Goal: Check status: Check status

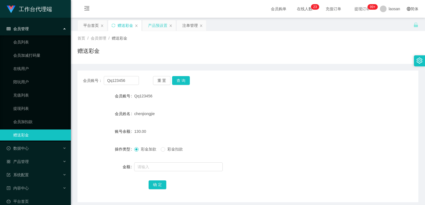
click at [151, 25] on div "产品预设置" at bounding box center [157, 25] width 19 height 11
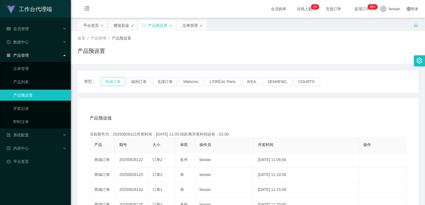
click at [108, 61] on button "商城订单" at bounding box center [113, 81] width 24 height 9
click at [113, 61] on button "商城订单" at bounding box center [113, 81] width 24 height 9
click at [151, 27] on div "注单管理" at bounding box center [189, 25] width 15 height 11
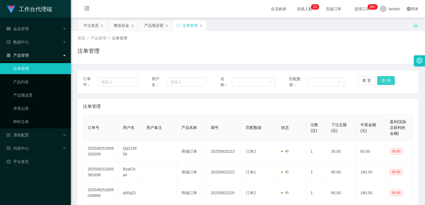
click at [151, 61] on button "查 询" at bounding box center [386, 80] width 18 height 9
click at [151, 61] on button "查 询" at bounding box center [389, 80] width 24 height 9
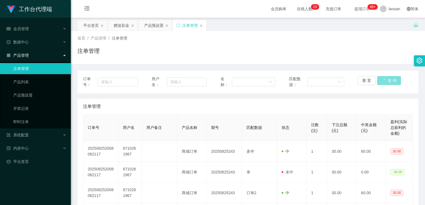
click at [151, 61] on button "查 询" at bounding box center [389, 80] width 24 height 9
click at [151, 61] on div "重 置 查 询" at bounding box center [384, 82] width 55 height 12
click at [151, 61] on button "查 询" at bounding box center [386, 80] width 18 height 9
click at [151, 61] on button "查 询" at bounding box center [389, 80] width 24 height 9
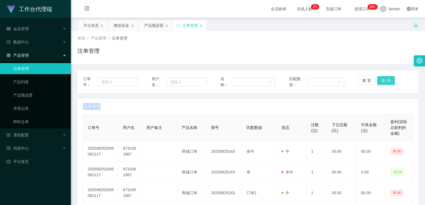
click at [151, 61] on div "重 置 查 询" at bounding box center [384, 82] width 55 height 12
click at [151, 61] on button "查 询" at bounding box center [386, 80] width 18 height 9
click at [151, 61] on div "重 置 查 询" at bounding box center [384, 82] width 55 height 12
click at [151, 61] on button "查 询" at bounding box center [386, 80] width 18 height 9
click at [151, 61] on div "重 置 查 询" at bounding box center [384, 82] width 55 height 12
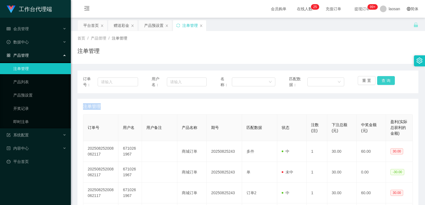
click at [151, 61] on button "查 询" at bounding box center [386, 80] width 18 height 9
click at [151, 61] on div "重 置 查 询" at bounding box center [384, 82] width 55 height 12
click at [151, 61] on button "查 询" at bounding box center [386, 80] width 18 height 9
click at [151, 61] on div "重 置 查 询" at bounding box center [384, 82] width 55 height 12
click at [151, 61] on button "查 询" at bounding box center [386, 80] width 18 height 9
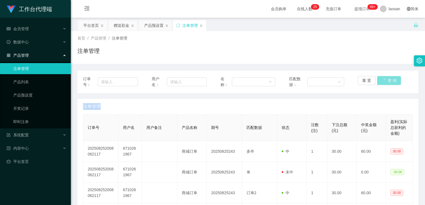
click at [151, 61] on div "重 置 查 询" at bounding box center [384, 82] width 55 height 12
click at [151, 61] on button "查 询" at bounding box center [386, 80] width 18 height 9
click at [151, 61] on div "重 置 查 询" at bounding box center [384, 82] width 55 height 12
click at [151, 61] on button "查 询" at bounding box center [386, 80] width 18 height 9
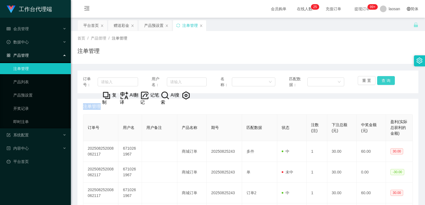
click at [151, 61] on button "查 询" at bounding box center [386, 80] width 18 height 9
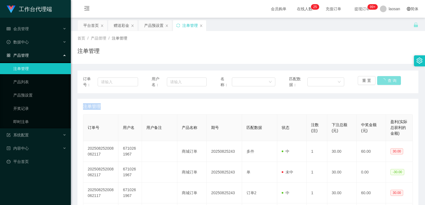
click at [151, 61] on button "查 询" at bounding box center [389, 80] width 24 height 9
click at [151, 61] on button "查 询" at bounding box center [386, 80] width 18 height 9
click at [151, 61] on div "重 置 查 询" at bounding box center [384, 82] width 55 height 12
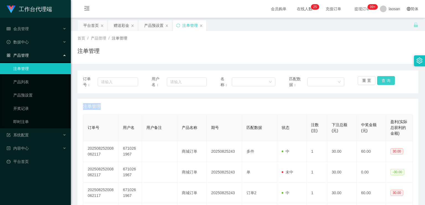
click at [151, 61] on button "查 询" at bounding box center [386, 80] width 18 height 9
click at [151, 61] on div "重 置 查 询" at bounding box center [384, 82] width 55 height 12
click at [151, 61] on button "查 询" at bounding box center [386, 80] width 18 height 9
click at [151, 61] on div "重 置 查 询" at bounding box center [384, 82] width 55 height 12
click at [151, 61] on button "查 询" at bounding box center [386, 80] width 18 height 9
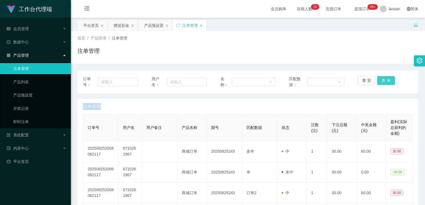
click at [151, 61] on div "重 置 查 询" at bounding box center [384, 82] width 55 height 12
click at [151, 61] on button "查 询" at bounding box center [386, 80] width 18 height 9
click at [151, 61] on div "重 置 查 询" at bounding box center [384, 82] width 55 height 12
click at [151, 61] on button "查 询" at bounding box center [386, 80] width 18 height 9
click at [151, 61] on div "重 置 查 询" at bounding box center [384, 82] width 55 height 12
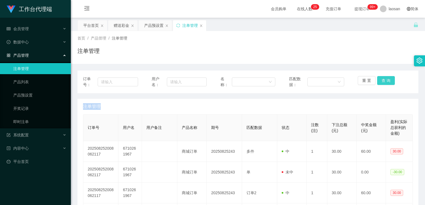
click at [151, 61] on button "查 询" at bounding box center [386, 80] width 18 height 9
click at [151, 61] on div "重 置 查 询" at bounding box center [384, 82] width 55 height 12
click at [151, 61] on button "查 询" at bounding box center [386, 80] width 18 height 9
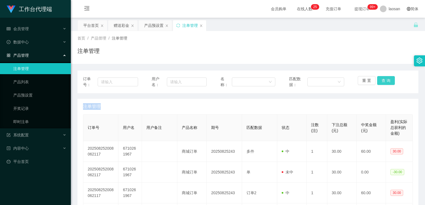
click at [151, 61] on button "查 询" at bounding box center [386, 80] width 18 height 9
click at [151, 61] on button "查 询" at bounding box center [389, 80] width 24 height 9
click at [151, 61] on div "重 置 查 询" at bounding box center [384, 82] width 55 height 12
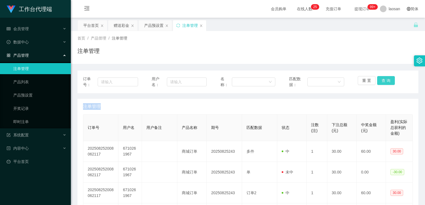
click at [151, 61] on button "查 询" at bounding box center [386, 80] width 18 height 9
click at [151, 61] on div "重 置 查 询" at bounding box center [384, 82] width 55 height 12
click at [151, 61] on button "查 询" at bounding box center [386, 80] width 18 height 9
click at [151, 61] on div "重 置 查 询" at bounding box center [384, 82] width 55 height 12
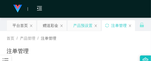
click at [76, 25] on div "产品预设置" at bounding box center [82, 25] width 19 height 11
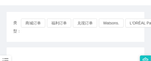
scroll to position [66, 0]
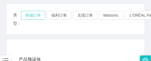
click at [42, 16] on button "商城订单" at bounding box center [33, 15] width 24 height 9
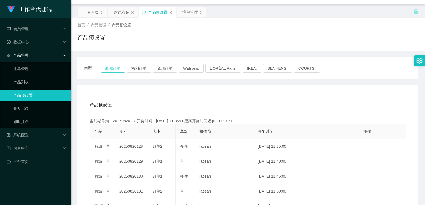
scroll to position [0, 0]
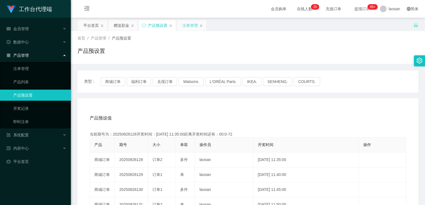
click at [151, 22] on div "注单管理" at bounding box center [189, 25] width 15 height 11
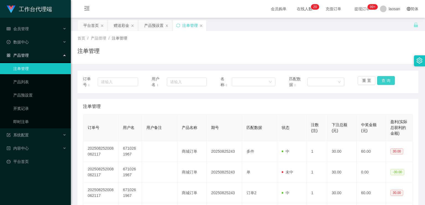
click at [151, 61] on button "查 询" at bounding box center [386, 80] width 18 height 9
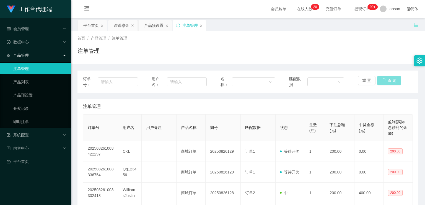
click at [151, 61] on button "查 询" at bounding box center [389, 80] width 24 height 9
click at [151, 61] on div "重 置 查 询" at bounding box center [384, 82] width 55 height 12
click at [151, 61] on button "查 询" at bounding box center [386, 80] width 18 height 9
click at [151, 61] on div "重 置 查 询" at bounding box center [384, 82] width 55 height 12
click at [151, 61] on button "查 询" at bounding box center [386, 80] width 18 height 9
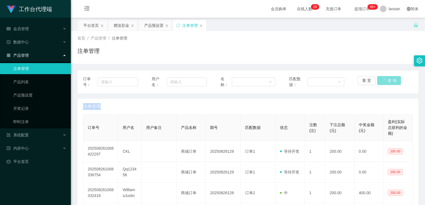
click at [151, 61] on div "重 置 查 询" at bounding box center [384, 82] width 55 height 12
click at [151, 61] on button "查 询" at bounding box center [386, 80] width 18 height 9
click at [151, 61] on div "重 置 查 询" at bounding box center [384, 82] width 55 height 12
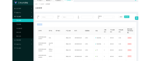
scroll to position [44, 0]
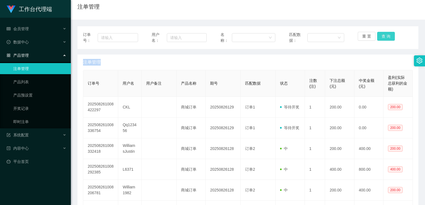
click at [151, 35] on button "查 询" at bounding box center [386, 36] width 18 height 9
click at [151, 35] on div "重 置 查 询" at bounding box center [384, 38] width 55 height 12
